Goal: Task Accomplishment & Management: Use online tool/utility

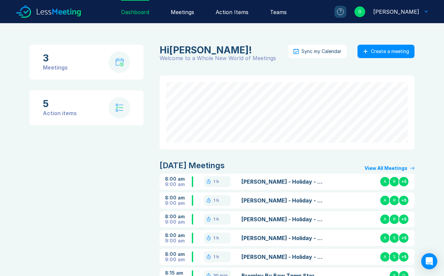
scroll to position [147, 0]
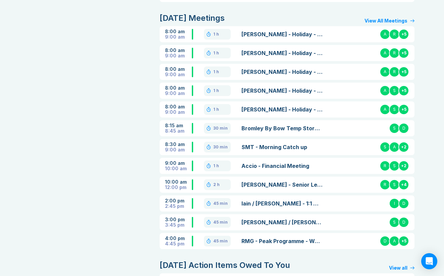
click at [275, 184] on link "[PERSON_NAME] - Senior Leadership Team Meeting" at bounding box center [283, 185] width 82 height 8
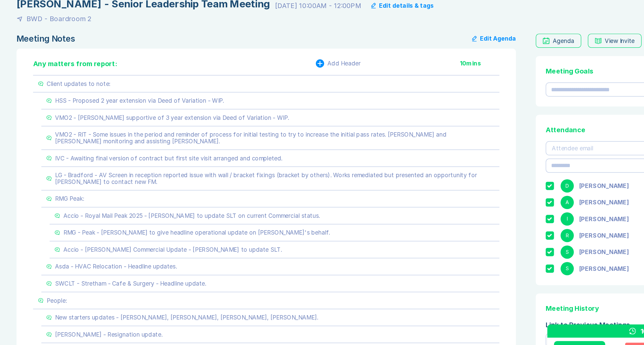
click at [19, 147] on div "Any matters from report: Add Header 10 mins Client updates to note: HSS - Propo…" at bounding box center [215, 322] width 405 height 473
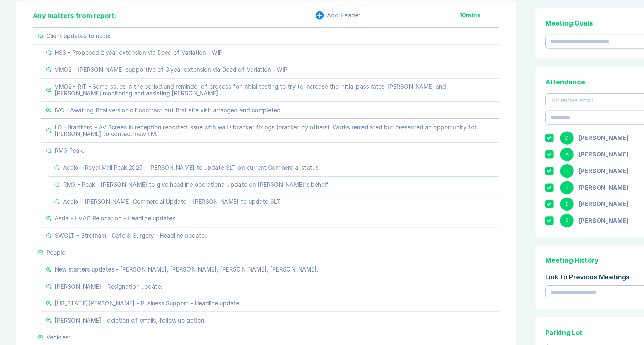
scroll to position [85, 0]
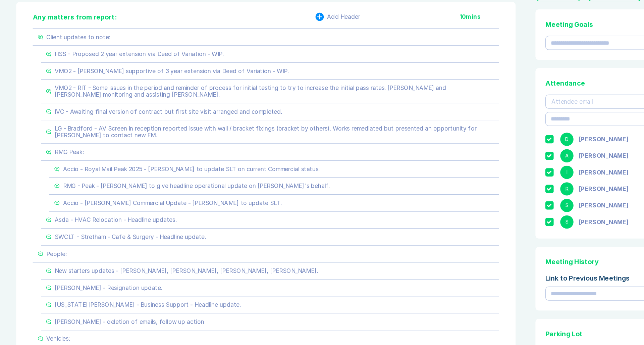
click at [426, 158] on div "Meeting Notes Edit Agenda Any matters from report: Add Header 10 mins Client up…" at bounding box center [322, 258] width 618 height 536
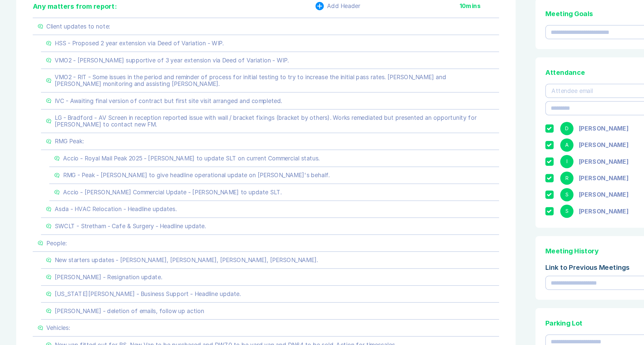
click at [423, 59] on div "Meeting Notes Edit Agenda Any matters from report: Add Header 10 mins Client up…" at bounding box center [322, 258] width 618 height 536
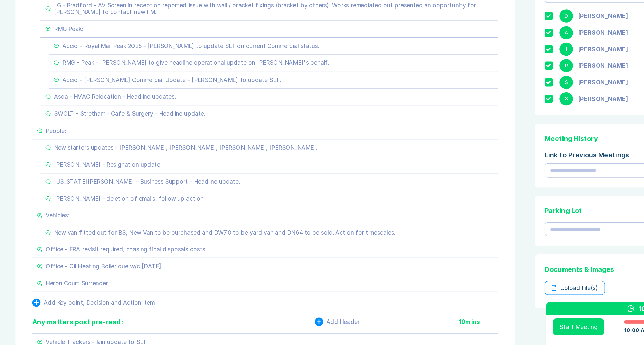
scroll to position [125, 0]
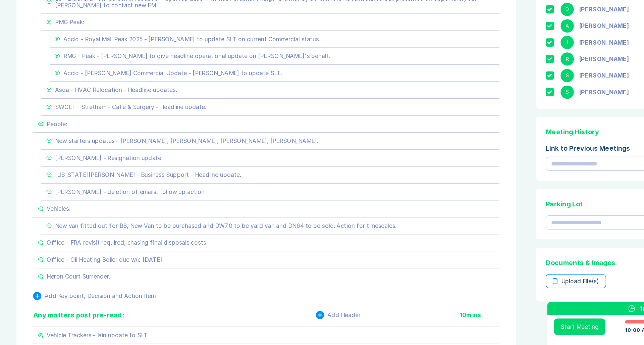
click at [426, 93] on div "Meeting Notes Edit Agenda Any matters from report: Add Header 10 mins Client up…" at bounding box center [322, 217] width 618 height 536
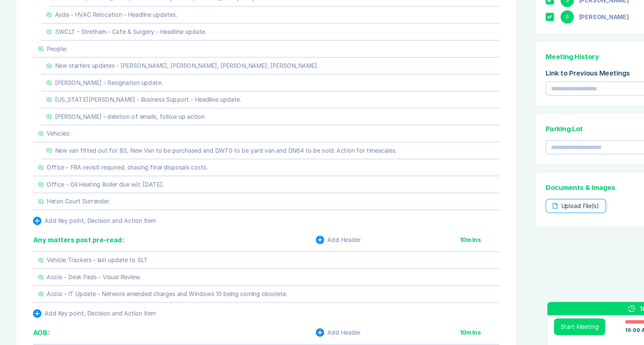
scroll to position [189, 0]
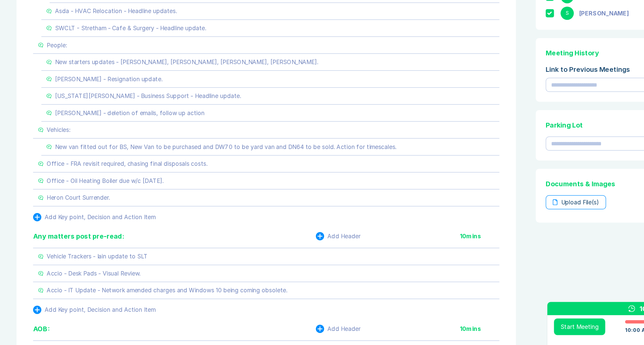
click at [431, 61] on div "Meeting Notes Edit Agenda Any matters from report: Add Header 10 mins Client up…" at bounding box center [322, 153] width 618 height 536
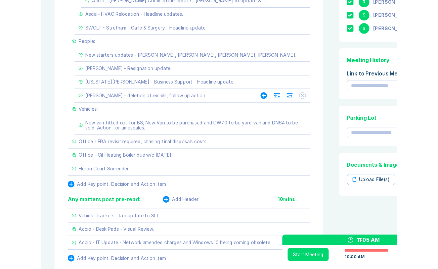
scroll to position [203, 0]
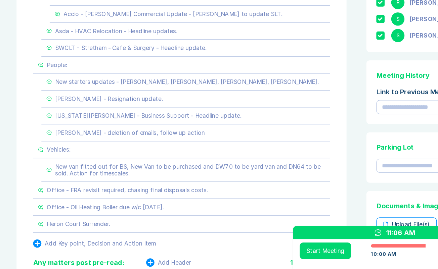
click at [288, 80] on div "Meeting Notes Edit Agenda Any matters from report: Add Header 10 mins Client up…" at bounding box center [218, 150] width 411 height 558
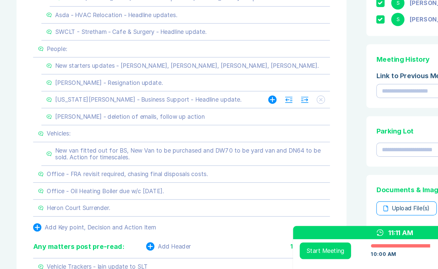
scroll to position [252, 0]
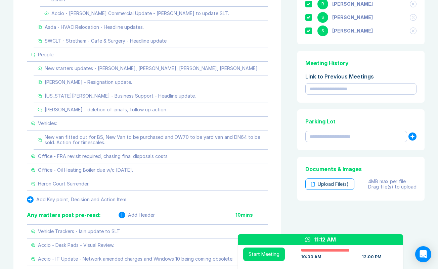
click at [287, 113] on div "Meeting Notes Edit Agenda Any matters from report: Add Header 10 mins Client up…" at bounding box center [218, 101] width 411 height 558
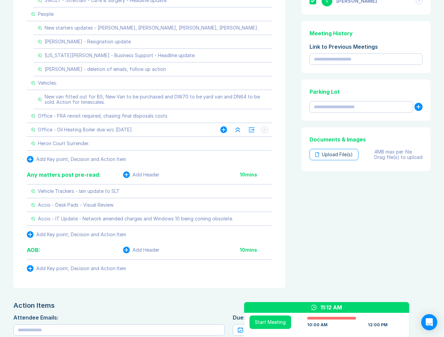
scroll to position [284, 0]
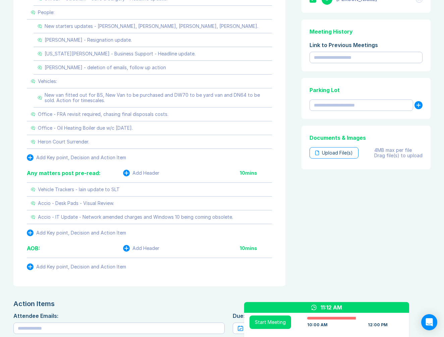
click at [294, 175] on div "Meeting Notes Edit Agenda Any matters from report: Add Header 10 mins Client up…" at bounding box center [222, 64] width 418 height 547
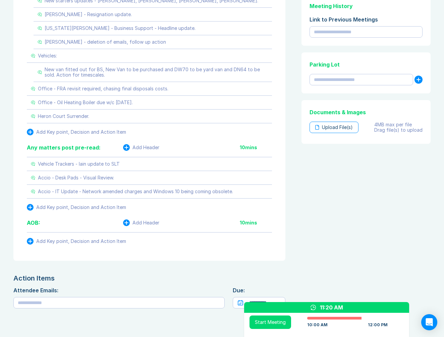
scroll to position [310, 0]
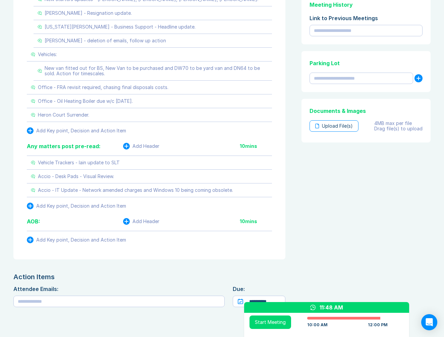
click at [299, 195] on div "Agenda View Invite Resend Agenda Meeting Goals To pick up a draggable item, pre…" at bounding box center [365, 37] width 132 height 547
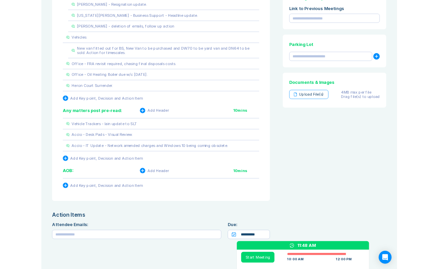
scroll to position [319, 0]
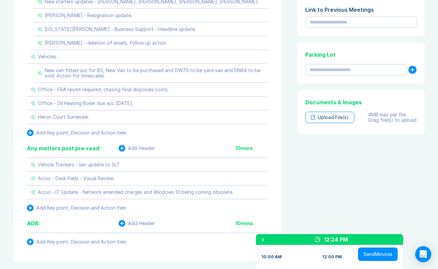
click at [288, 102] on div "Meeting Notes Edit Agenda Any matters from report: Add Header 10 mins Client up…" at bounding box center [218, 34] width 411 height 558
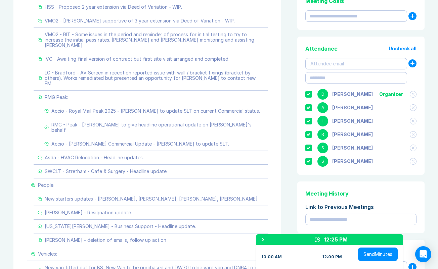
scroll to position [123, 0]
